Goal: Task Accomplishment & Management: Manage account settings

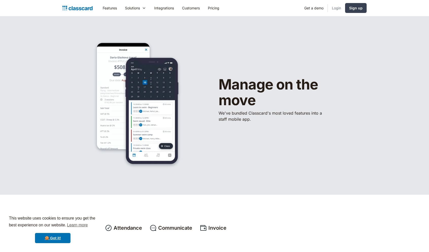
click at [335, 8] on link "Login" at bounding box center [336, 7] width 17 height 11
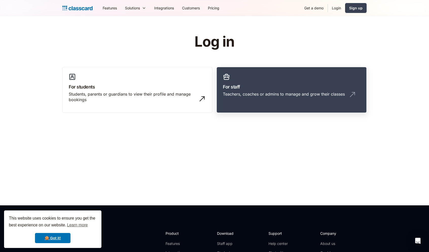
click at [260, 91] on link "For staff Teachers, coaches or admins to manage and grow their classes" at bounding box center [292, 90] width 150 height 46
